Goal: Task Accomplishment & Management: Manage account settings

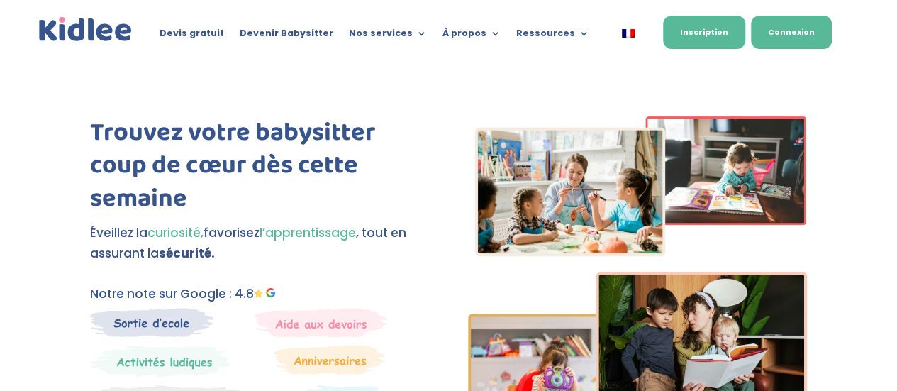
click at [793, 37] on link "Connexion" at bounding box center [791, 32] width 81 height 33
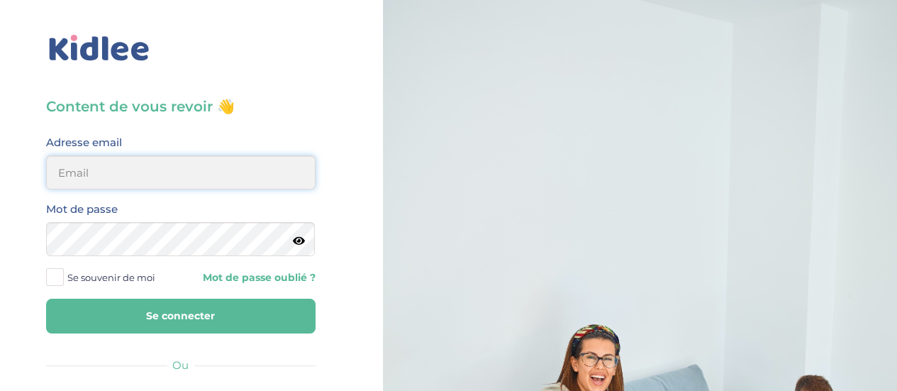
type input "aurelie.leblon93@gmail.com"
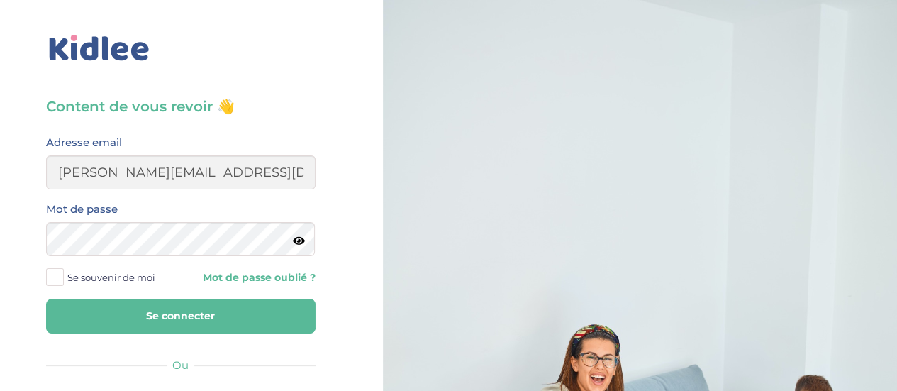
click at [174, 308] on button "Se connecter" at bounding box center [180, 315] width 269 height 35
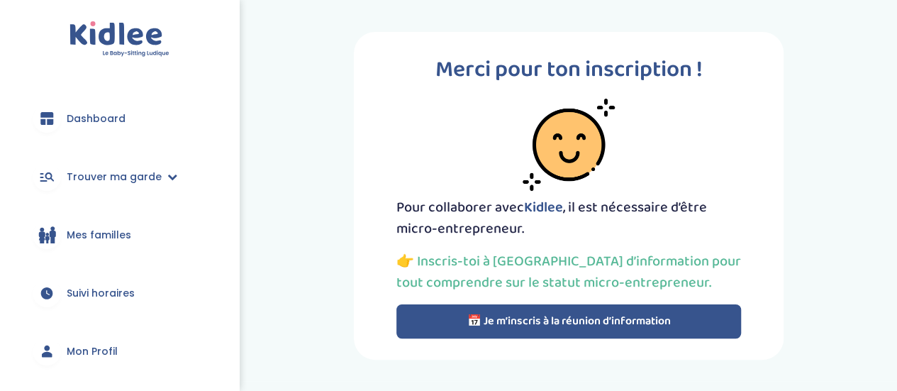
click at [86, 298] on span "Suivi horaires" at bounding box center [101, 293] width 68 height 15
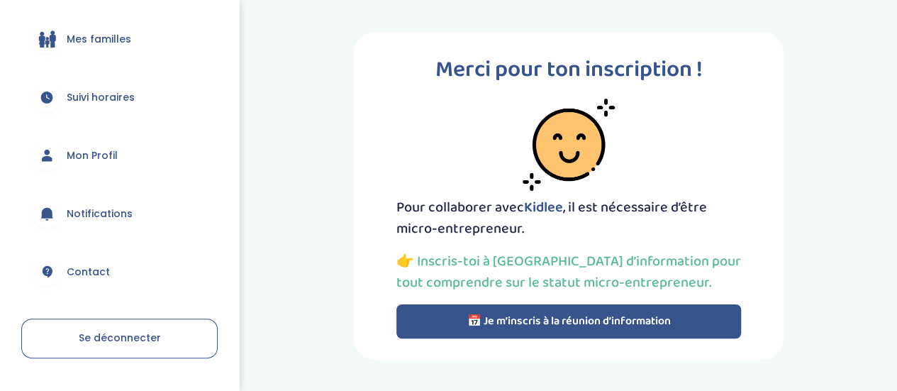
scroll to position [199, 0]
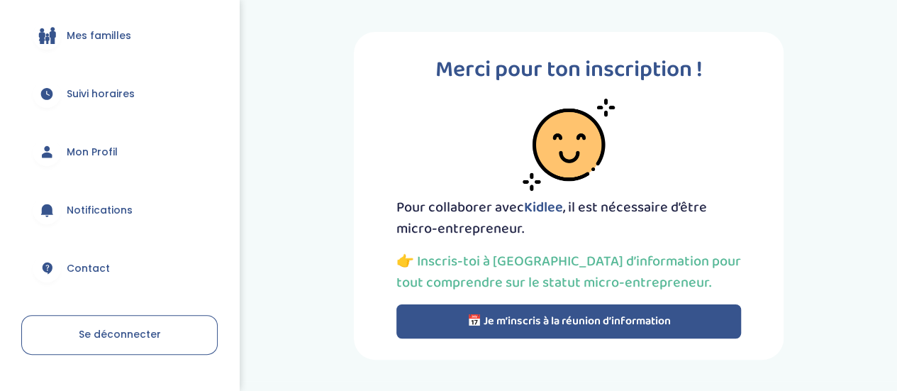
click at [128, 213] on span "Notifications" at bounding box center [100, 210] width 66 height 15
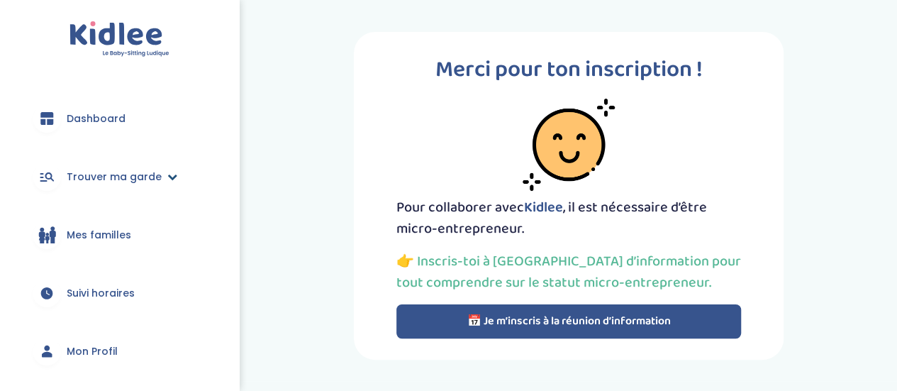
click at [136, 179] on span "Trouver ma garde" at bounding box center [114, 176] width 95 height 15
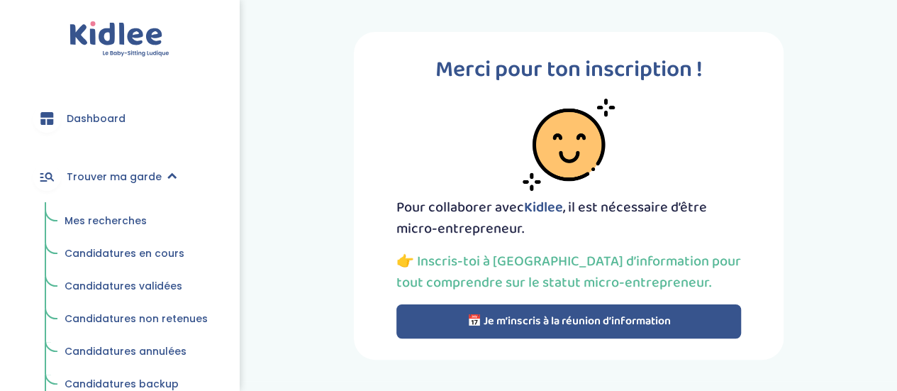
click at [157, 254] on span "Candidatures en cours" at bounding box center [125, 253] width 120 height 14
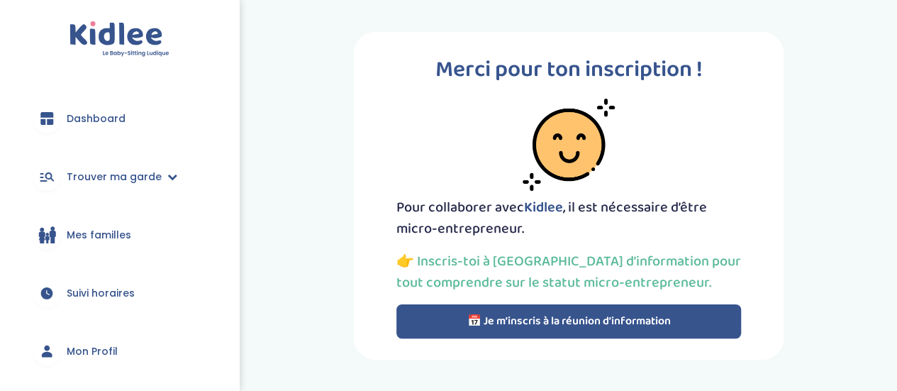
click at [143, 115] on link "Dashboard" at bounding box center [119, 118] width 196 height 51
drag, startPoint x: 231, startPoint y: 118, endPoint x: 220, endPoint y: 240, distance: 122.4
click at [220, 240] on div "Dashboard Trouver ma garde Mes recherches Candidatures en cours Candidatures va…" at bounding box center [119, 195] width 239 height 391
click at [251, 219] on div "Merci pour ton inscription ! Pour collaborer avec [PERSON_NAME] , il est nécess…" at bounding box center [568, 195] width 656 height 349
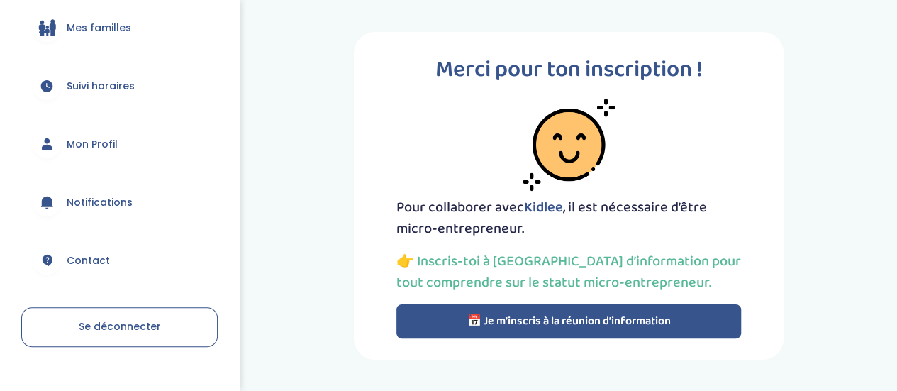
scroll to position [233, 0]
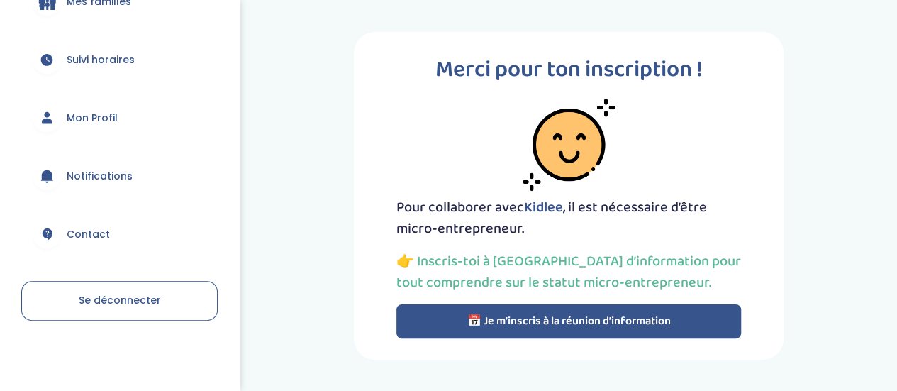
click at [178, 176] on link "Notifications" at bounding box center [119, 175] width 196 height 51
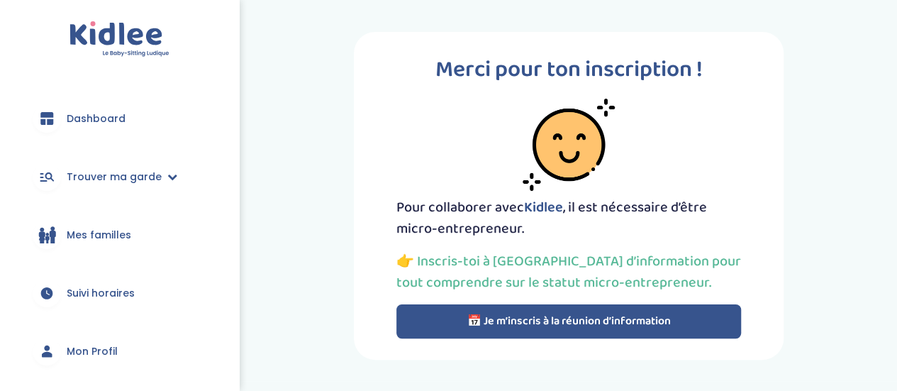
click at [677, 313] on button "📅 Je m’inscris à la réunion d’information" at bounding box center [568, 321] width 344 height 34
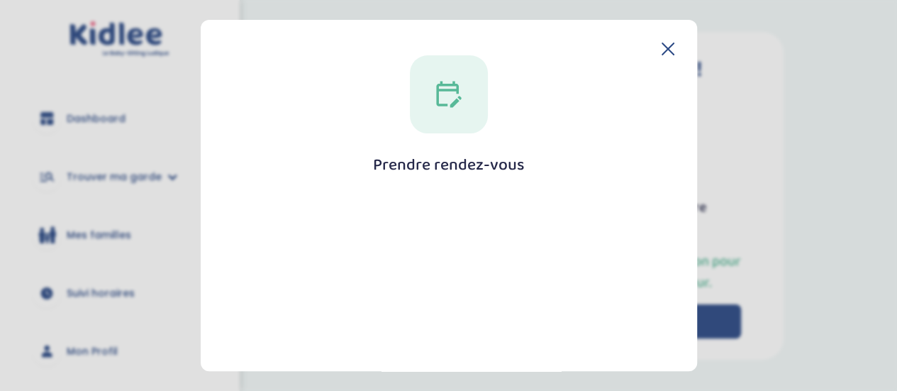
drag, startPoint x: 696, startPoint y: 78, endPoint x: 682, endPoint y: 201, distance: 123.4
click at [682, 201] on div "Prendre rendez-vous [GEOGRAPHIC_DATA]" at bounding box center [449, 196] width 496 height 352
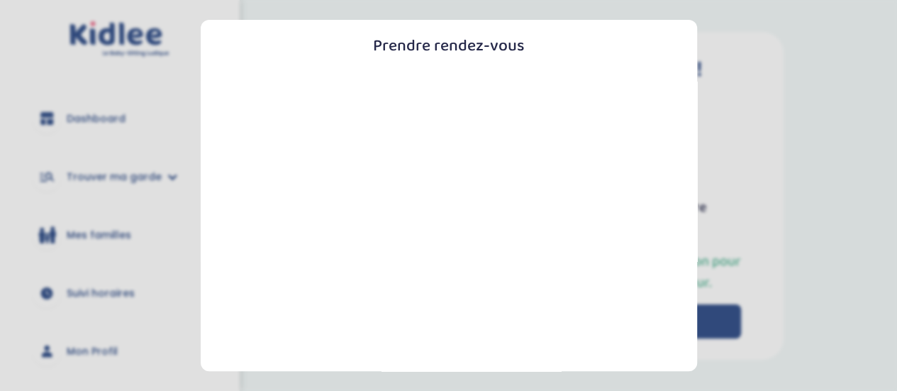
scroll to position [369, 0]
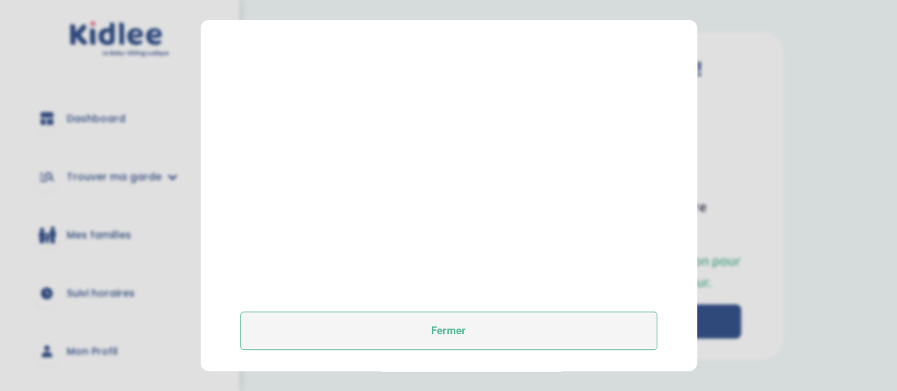
click at [529, 317] on button "Fermer" at bounding box center [448, 330] width 417 height 38
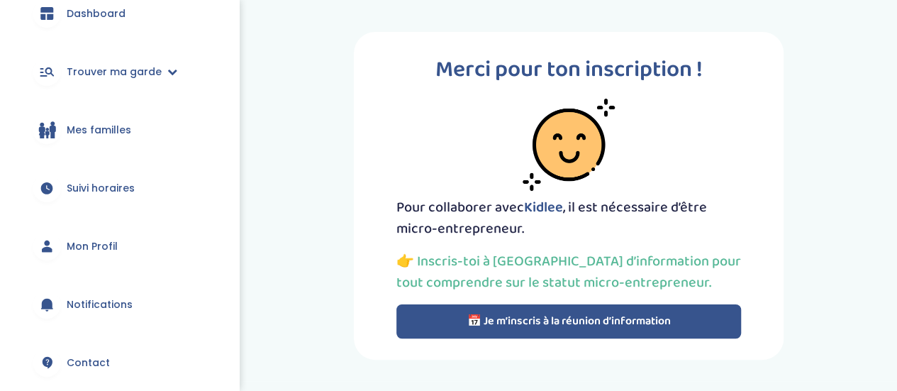
scroll to position [99, 0]
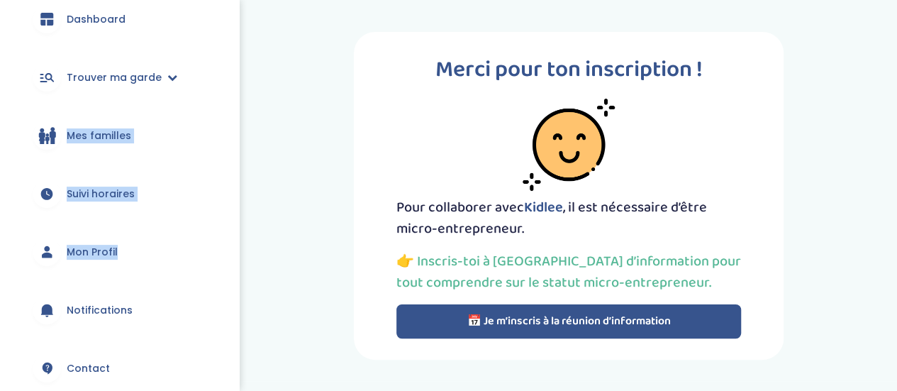
drag, startPoint x: 231, startPoint y: 233, endPoint x: 242, endPoint y: 94, distance: 139.4
click at [240, 96] on div "trouver ma garde Dashboard Mon profil Mes famille Mes documents Dashboard Trouv…" at bounding box center [448, 248] width 897 height 496
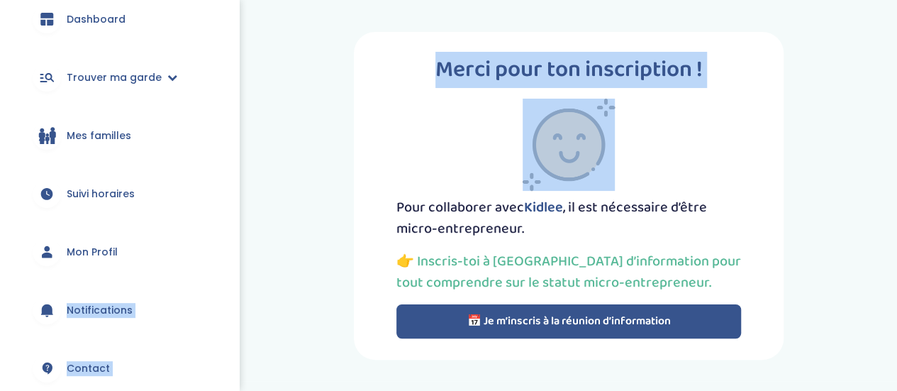
click at [264, 111] on div "Merci pour ton inscription ! Pour collaborer avec [PERSON_NAME] , il est nécess…" at bounding box center [568, 195] width 656 height 349
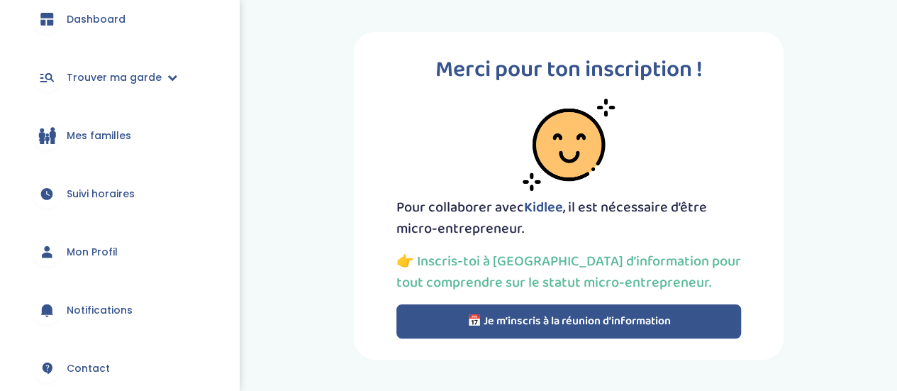
scroll to position [0, 0]
